Goal: Answer question/provide support

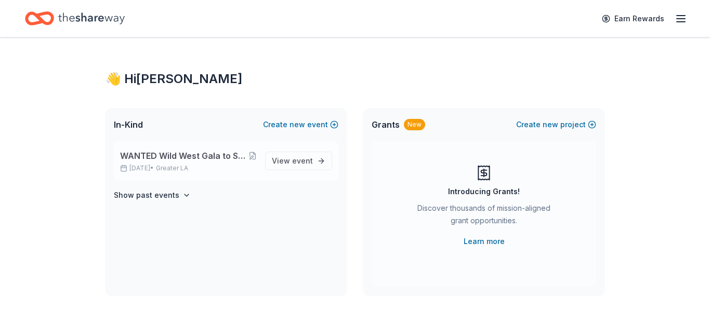
click at [152, 151] on span "WANTED Wild West Gala to Support Dog Therapy at [GEOGRAPHIC_DATA] [GEOGRAPHIC_D…" at bounding box center [184, 156] width 128 height 12
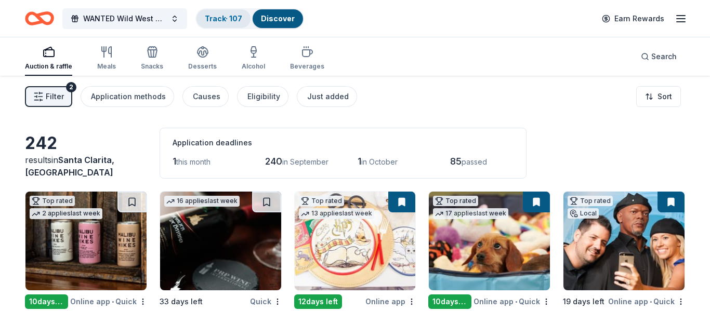
click at [215, 23] on div "Track · 107" at bounding box center [223, 18] width 54 height 19
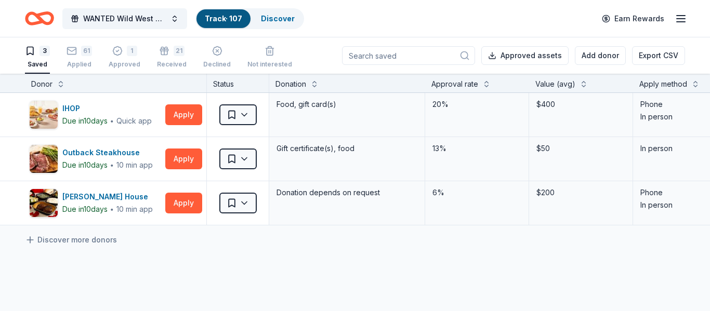
scroll to position [1, 0]
click at [238, 205] on html "WANTED Wild West Gala to Support Dog Therapy at [GEOGRAPHIC_DATA] [GEOGRAPHIC_D…" at bounding box center [355, 154] width 710 height 311
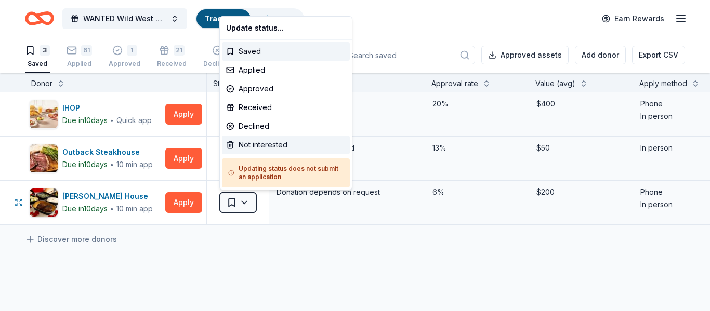
click at [255, 142] on div "Not interested" at bounding box center [286, 145] width 128 height 19
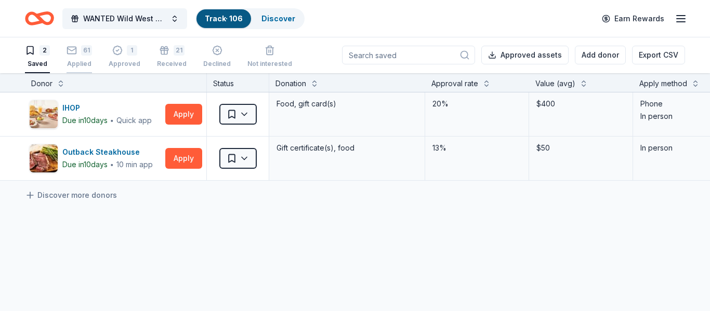
click at [88, 62] on div "Applied" at bounding box center [79, 64] width 25 height 8
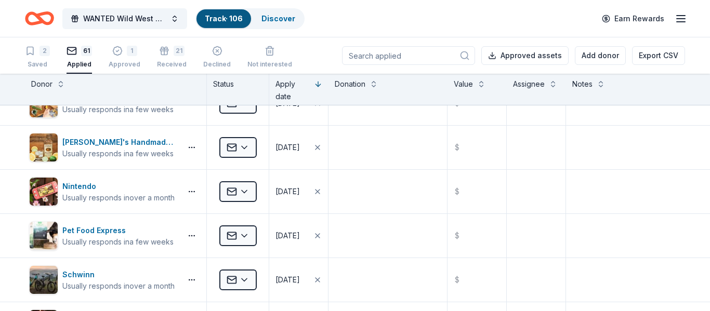
scroll to position [864, 0]
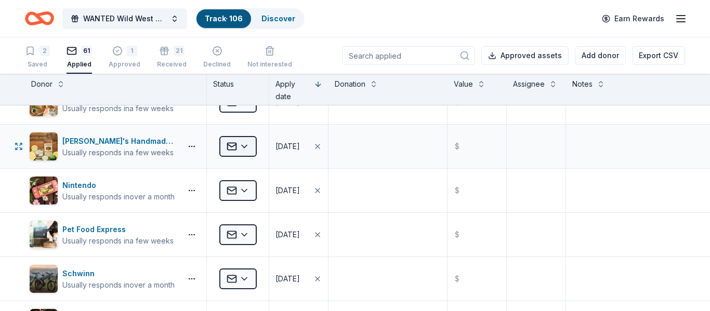
click at [245, 145] on html "WANTED Wild West Gala to Support Dog Therapy at [GEOGRAPHIC_DATA] [GEOGRAPHIC_D…" at bounding box center [355, 155] width 710 height 311
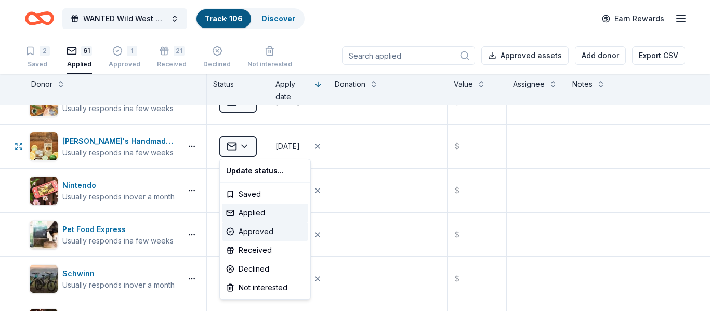
click at [245, 231] on div "Approved" at bounding box center [265, 231] width 86 height 19
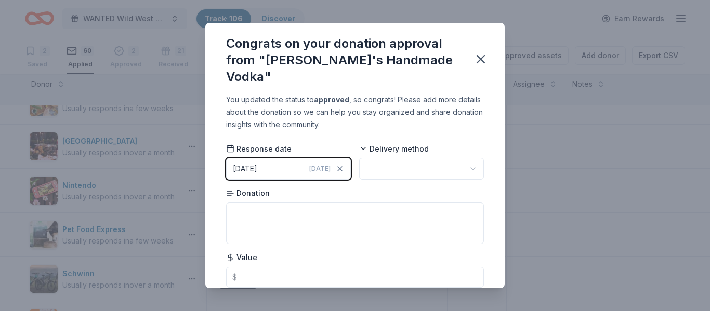
click at [471, 153] on html "WANTED Wild West Gala to Support Dog Therapy at [GEOGRAPHIC_DATA] [GEOGRAPHIC_D…" at bounding box center [355, 155] width 710 height 311
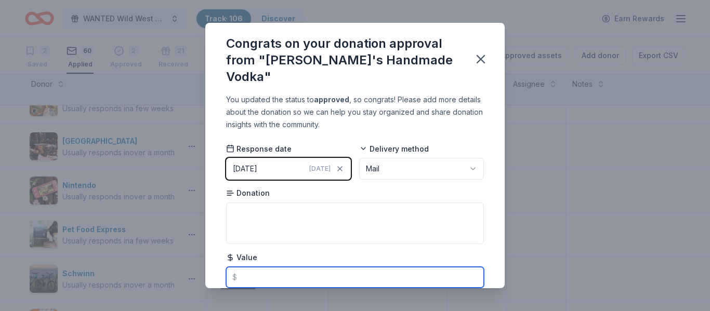
click at [328, 267] on input "text" at bounding box center [355, 277] width 258 height 21
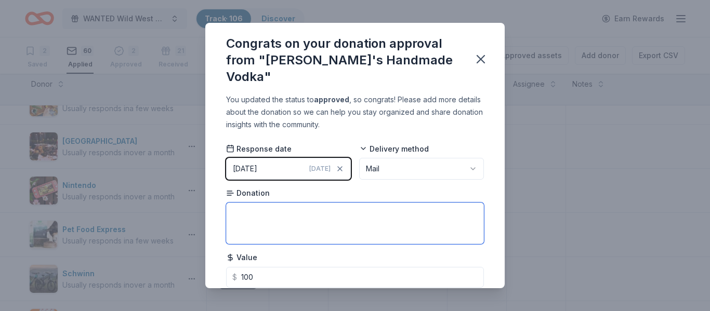
click at [307, 221] on textarea at bounding box center [355, 224] width 258 height 42
type input "100.00"
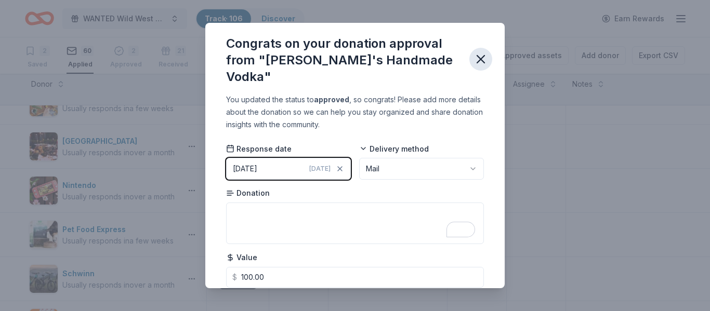
click at [477, 52] on icon "button" at bounding box center [480, 59] width 15 height 15
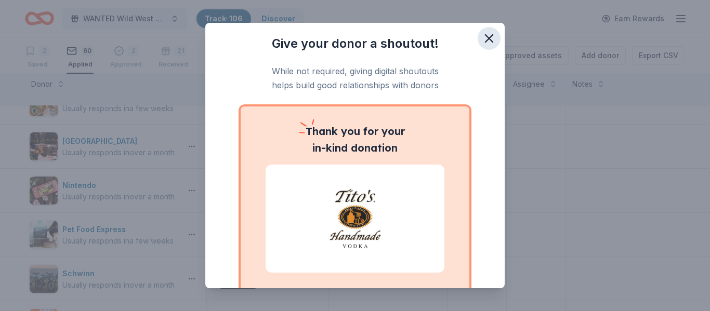
click at [494, 37] on icon "button" at bounding box center [489, 38] width 15 height 15
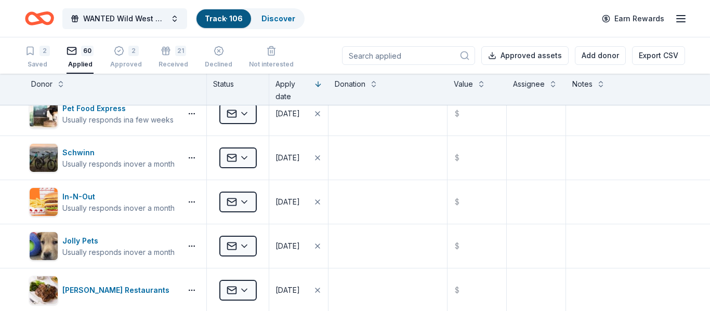
scroll to position [987, 0]
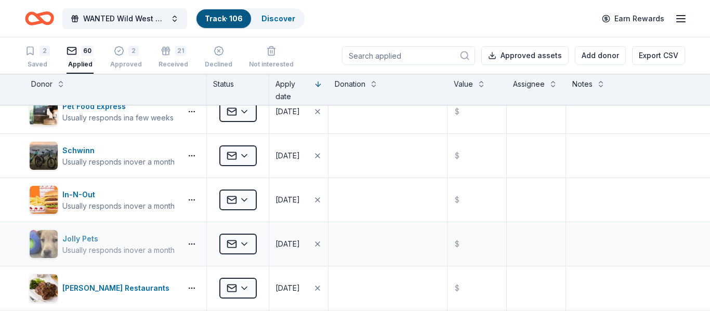
click at [175, 247] on div "Usually responds in over a month" at bounding box center [118, 250] width 112 height 10
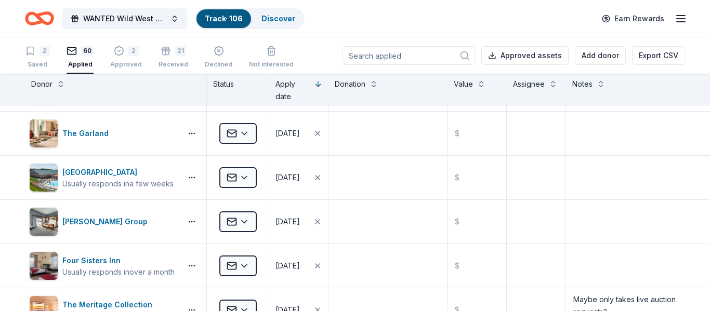
scroll to position [2290, 0]
